Goal: Information Seeking & Learning: Learn about a topic

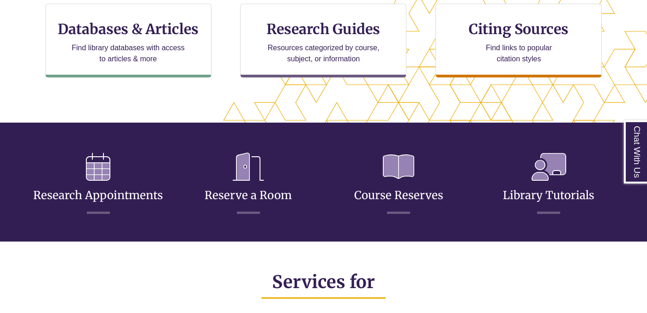
scroll to position [374, 0]
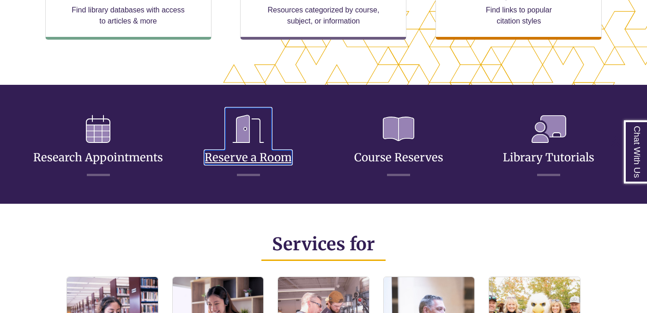
click at [262, 137] on icon at bounding box center [248, 129] width 46 height 42
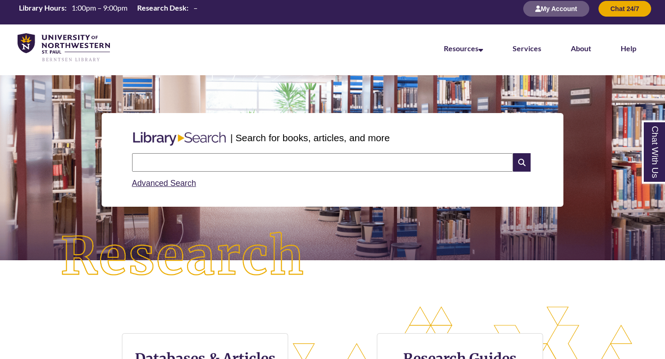
scroll to position [8, 0]
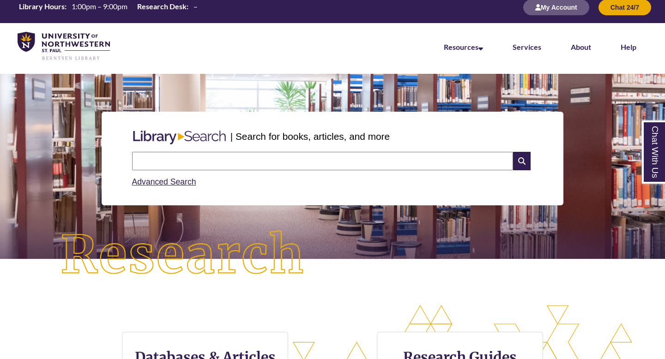
click at [192, 160] on input "text" at bounding box center [322, 161] width 381 height 18
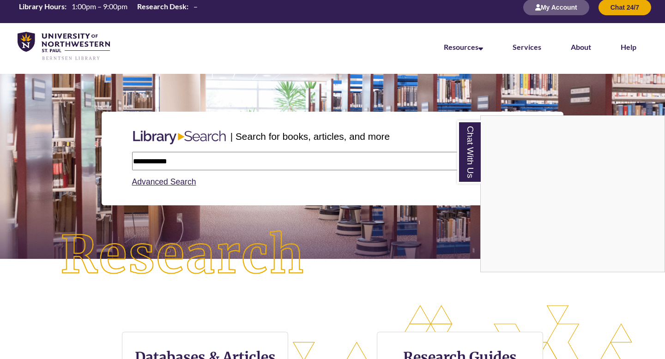
type input "**********"
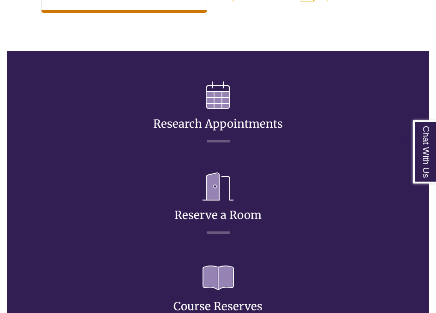
scroll to position [496, 0]
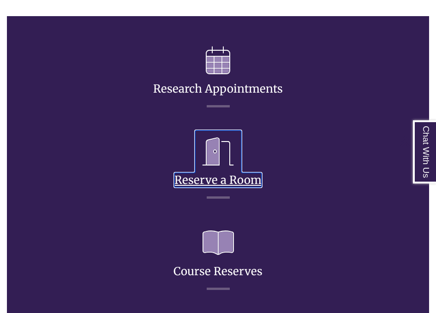
click at [230, 138] on icon at bounding box center [218, 152] width 46 height 42
